Goal: Information Seeking & Learning: Learn about a topic

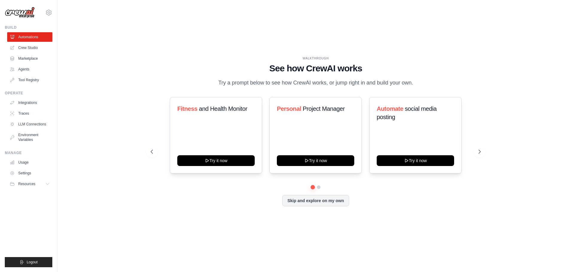
click at [179, 50] on div "WALKTHROUGH See how [PERSON_NAME] works Try a prompt below to see how [PERSON_N…" at bounding box center [316, 136] width 498 height 261
click at [28, 102] on link "Integrations" at bounding box center [30, 103] width 45 height 10
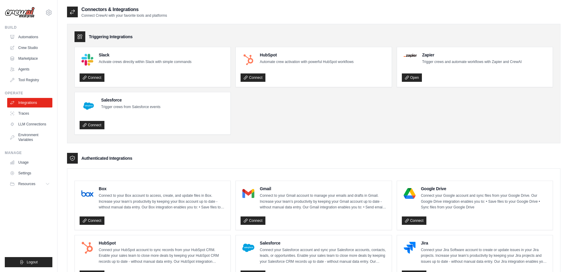
click at [326, 117] on ul "Slack Activate crews directly within Slack with simple commands Connect HubSpot…" at bounding box center [313, 91] width 478 height 88
click at [176, 15] on div "Connectors & Integrations Connect CrewAI with your favorite tools and platforms" at bounding box center [313, 12] width 493 height 12
click at [28, 38] on link "Automations" at bounding box center [30, 37] width 45 height 10
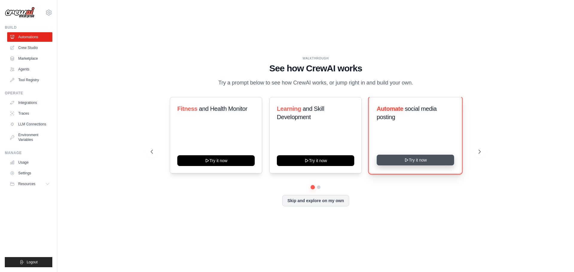
click at [413, 163] on button "Try it now" at bounding box center [415, 160] width 77 height 11
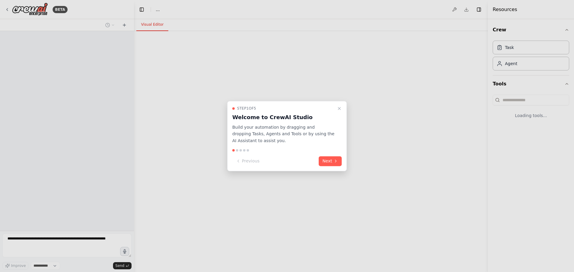
select select "****"
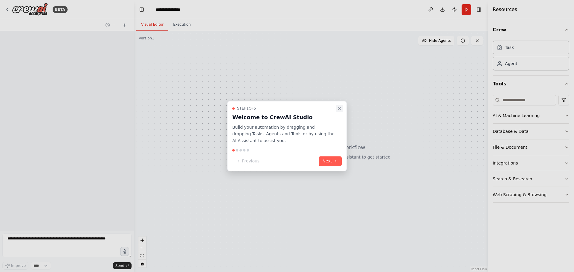
click at [339, 110] on icon "Close walkthrough" at bounding box center [339, 108] width 5 height 5
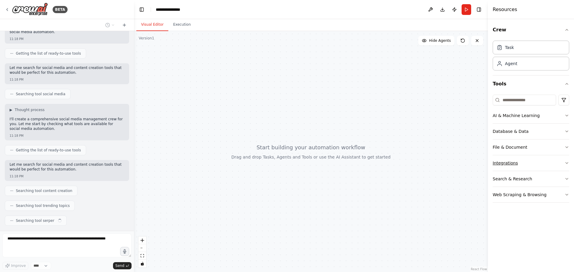
scroll to position [79, 0]
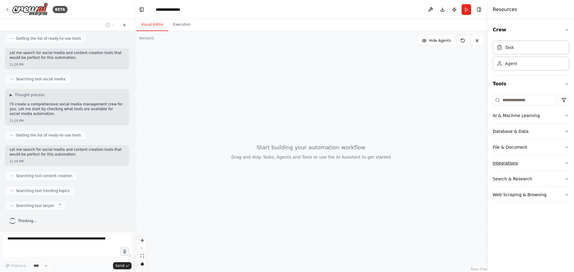
click at [551, 165] on button "Integrations" at bounding box center [531, 164] width 77 height 16
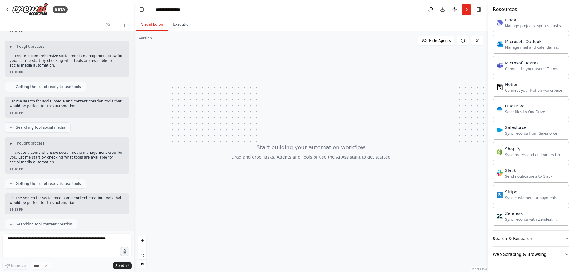
scroll to position [30, 0]
